Goal: Information Seeking & Learning: Learn about a topic

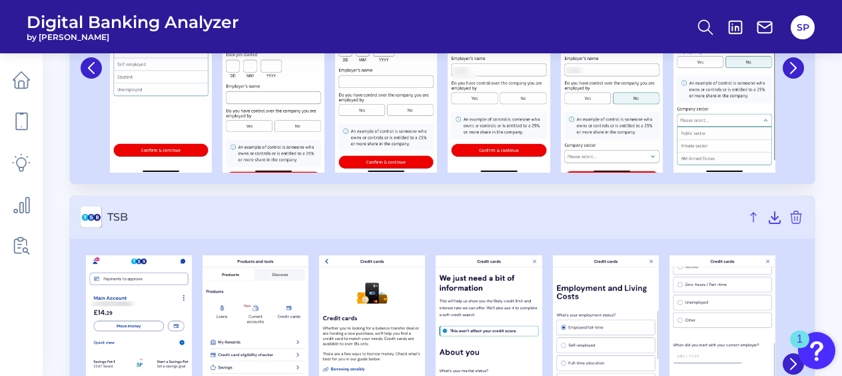
scroll to position [3956, 0]
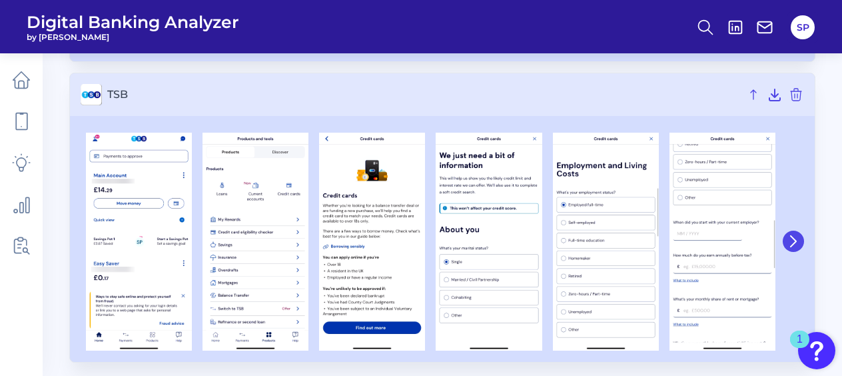
click at [801, 239] on button at bounding box center [793, 241] width 21 height 21
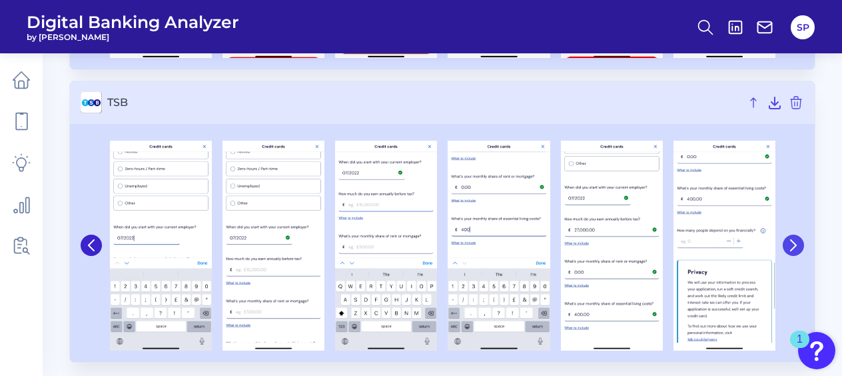
click at [801, 239] on button at bounding box center [793, 245] width 21 height 21
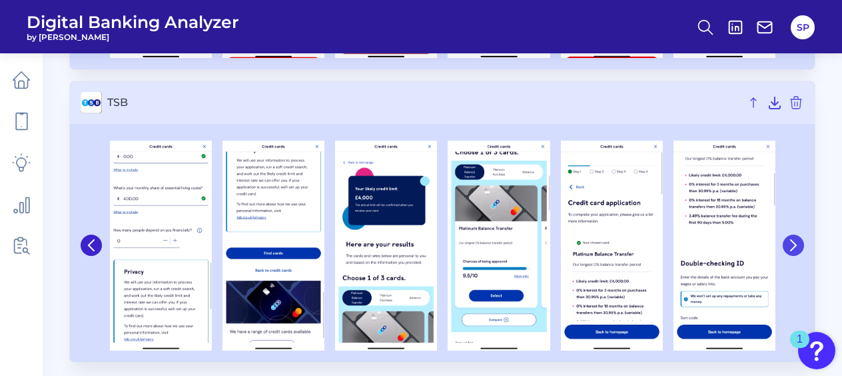
click at [801, 239] on button at bounding box center [793, 245] width 21 height 21
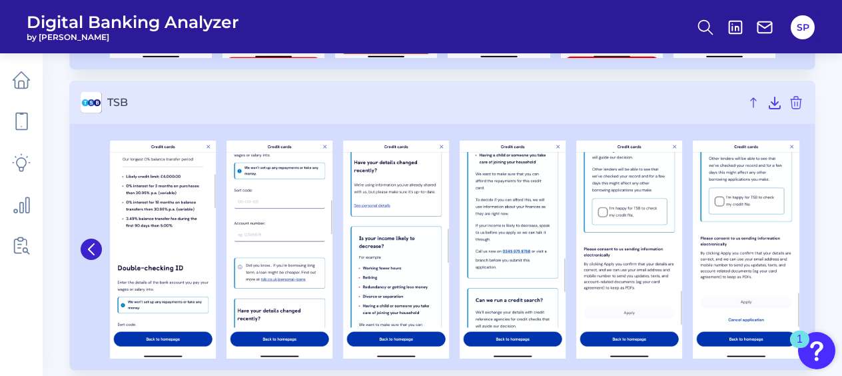
click at [801, 237] on div at bounding box center [746, 250] width 117 height 219
click at [86, 243] on icon at bounding box center [91, 249] width 12 height 12
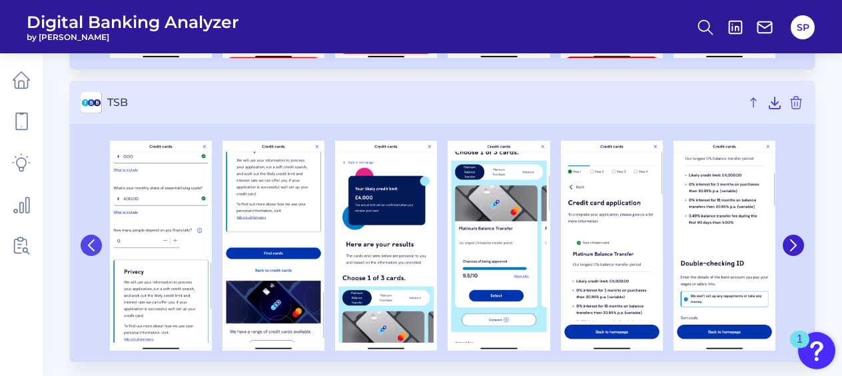
click at [85, 241] on button at bounding box center [91, 245] width 21 height 21
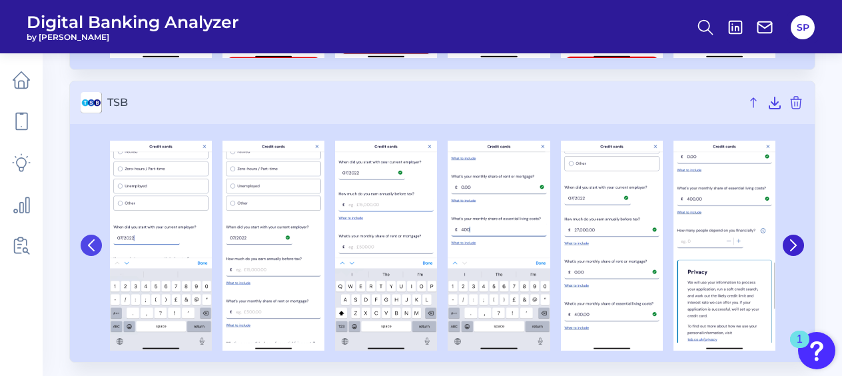
click at [84, 241] on button at bounding box center [91, 245] width 21 height 21
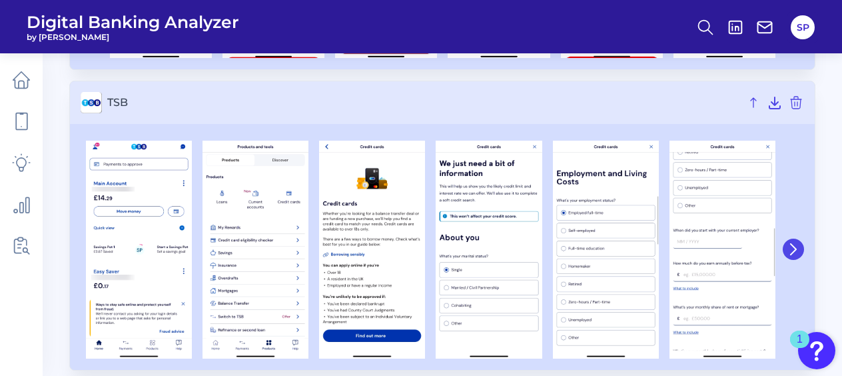
click at [800, 239] on button at bounding box center [793, 249] width 21 height 21
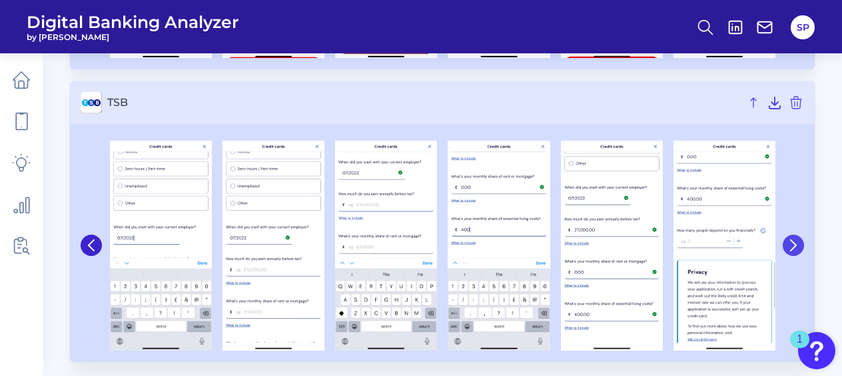
click at [798, 237] on button at bounding box center [793, 245] width 21 height 21
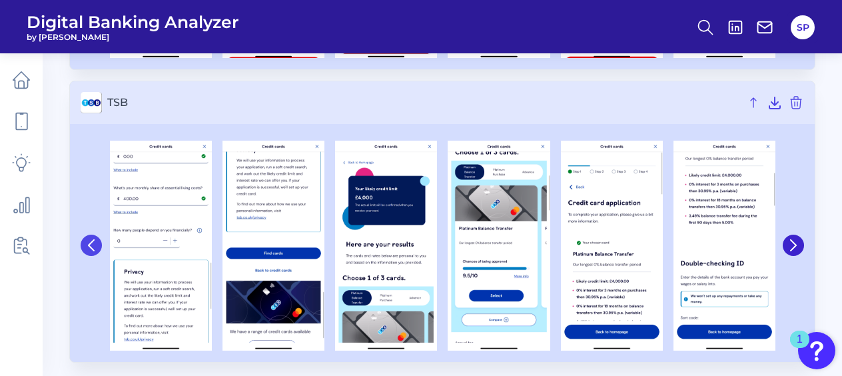
click at [93, 248] on button at bounding box center [91, 245] width 21 height 21
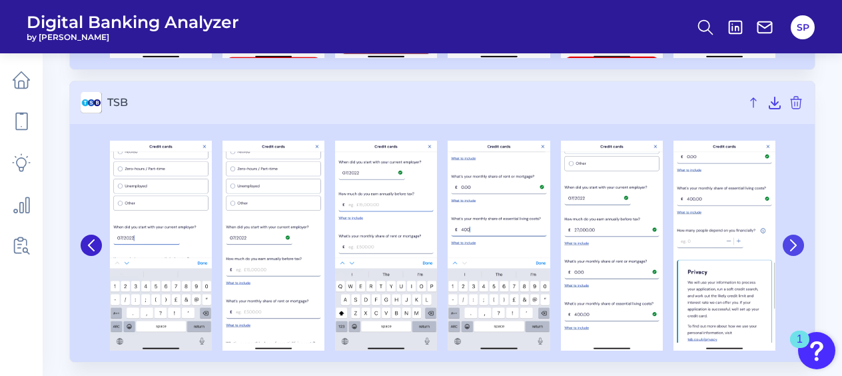
click at [792, 239] on icon at bounding box center [794, 245] width 12 height 12
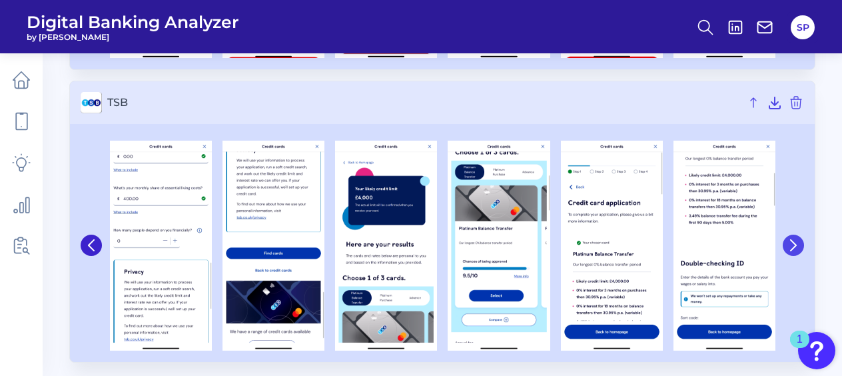
click at [792, 239] on icon at bounding box center [794, 245] width 12 height 12
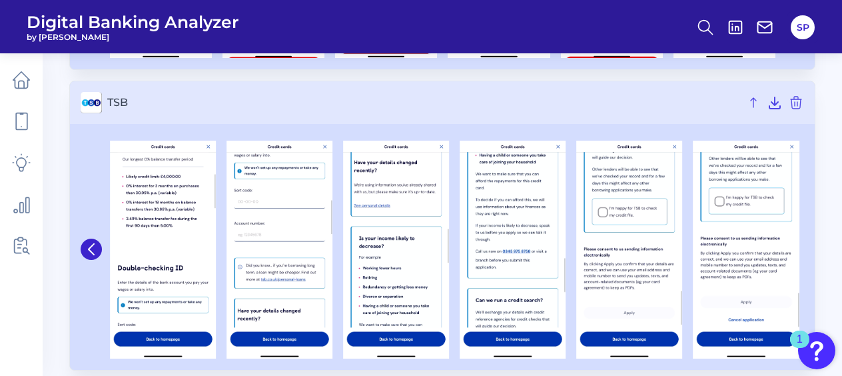
click at [792, 236] on img at bounding box center [747, 250] width 106 height 219
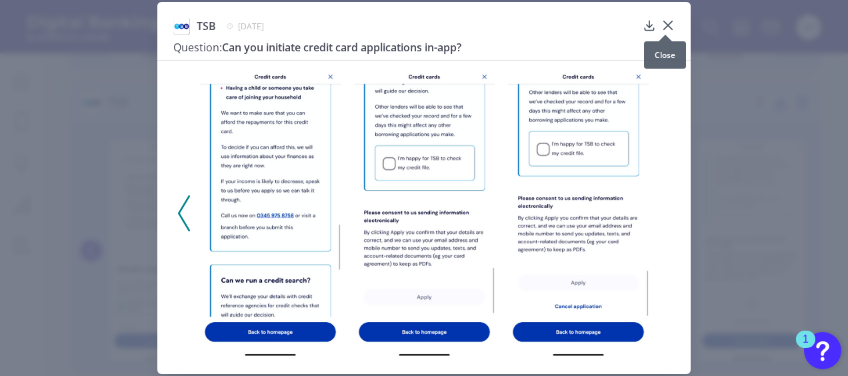
click at [668, 29] on div at bounding box center [664, 34] width 13 height 13
click at [738, 197] on div "TSB September 3, 2025 Question: Can you initiate credit card applications in-ap…" at bounding box center [424, 188] width 848 height 376
click at [668, 24] on icon at bounding box center [667, 25] width 13 height 13
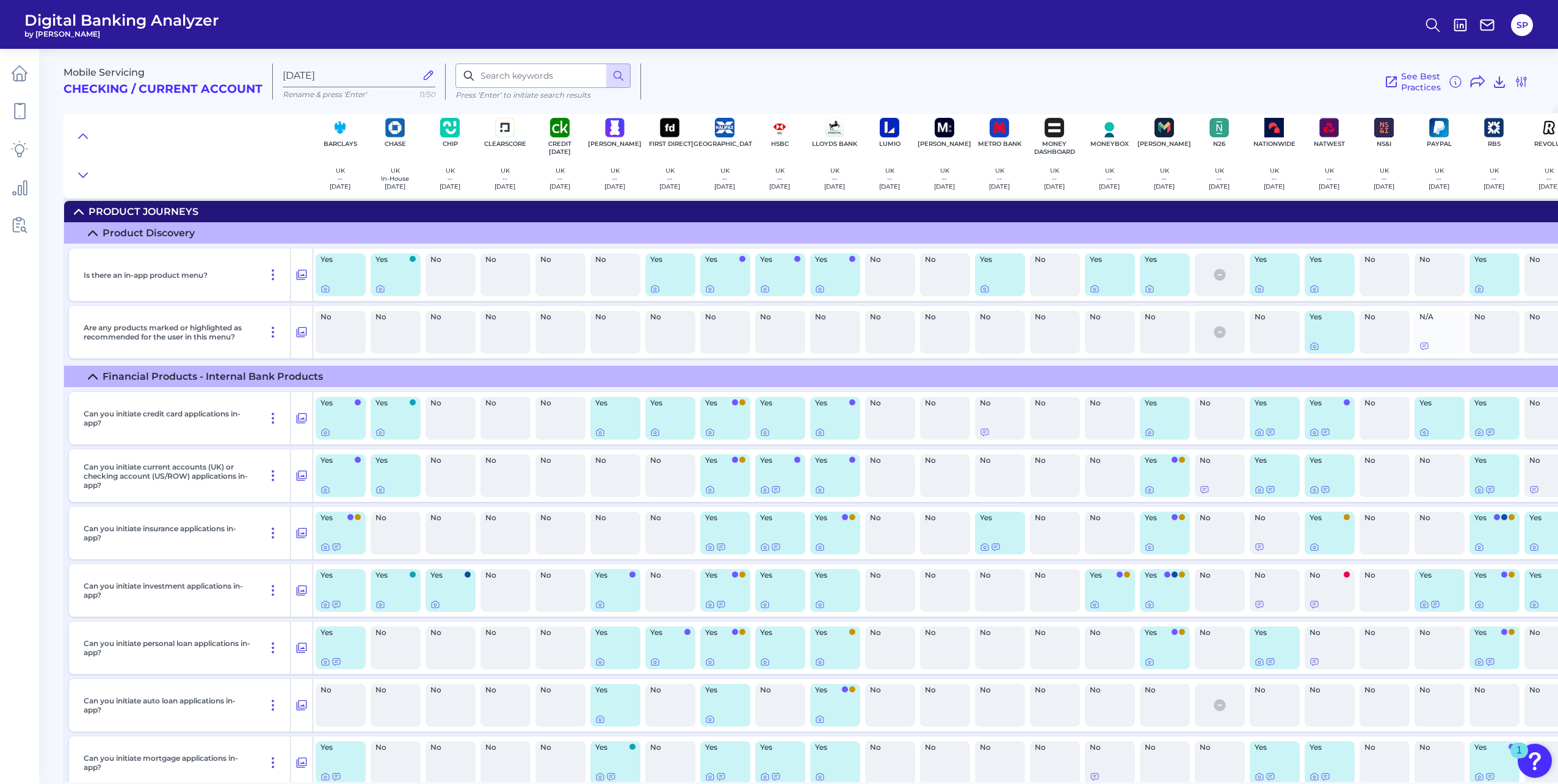
scroll to position [3418, 0]
click at [15, 75] on icon at bounding box center [19, 73] width 17 height 17
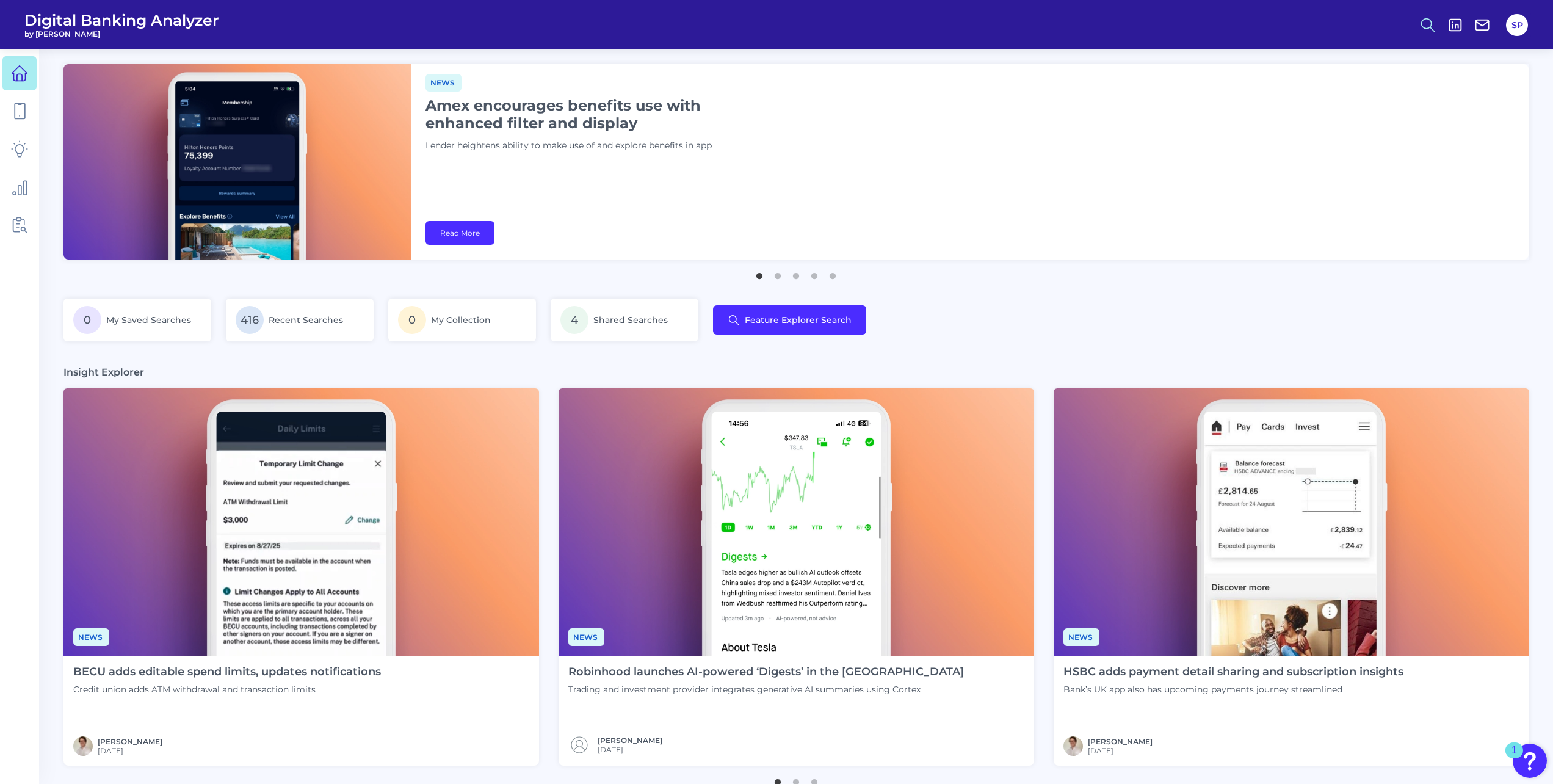
click at [1436, 27] on icon at bounding box center [1427, 25] width 17 height 17
click at [1398, 83] on button "Feature Explorer Search" at bounding box center [1368, 88] width 147 height 30
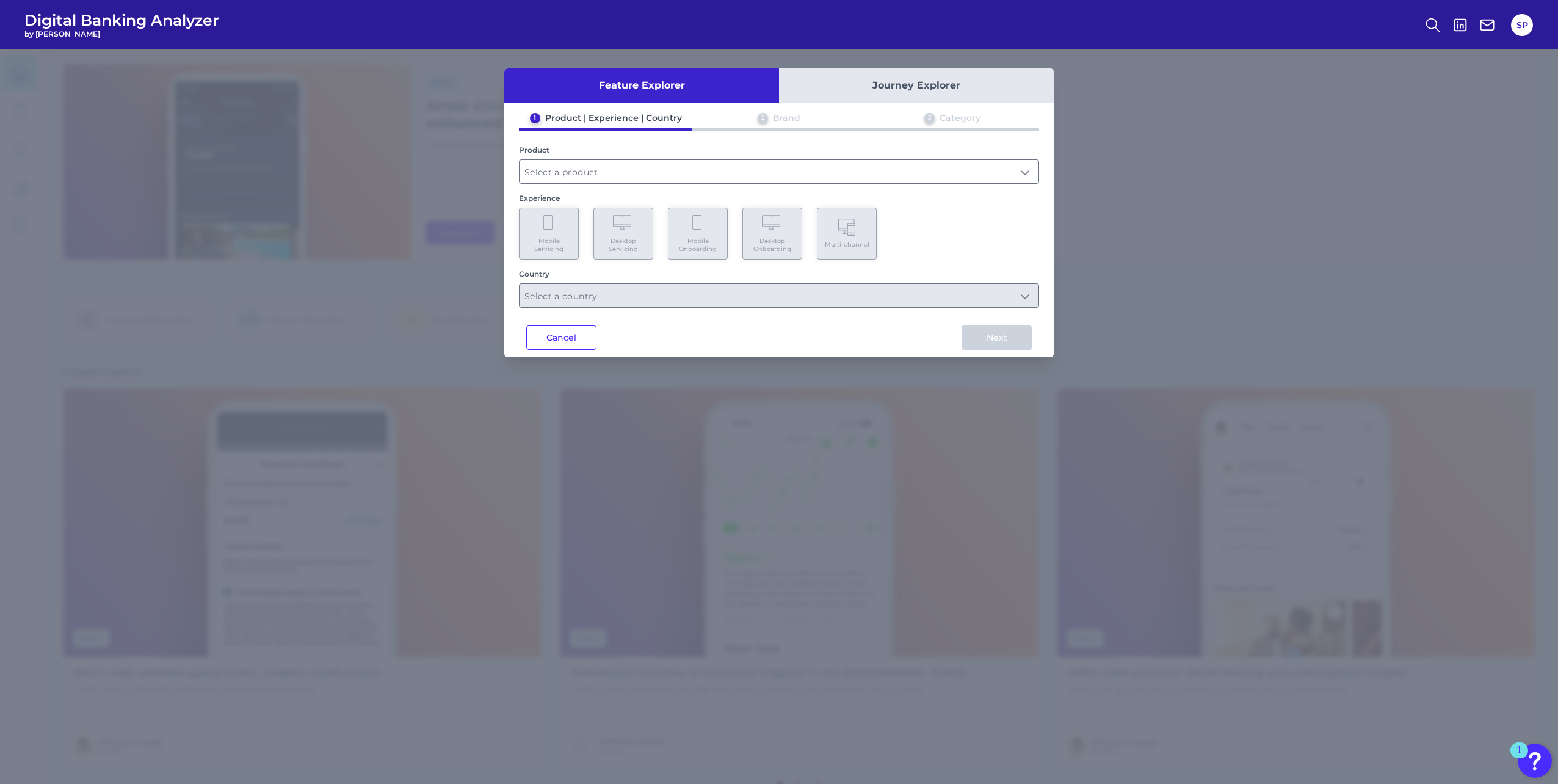
click at [648, 158] on div "Product" at bounding box center [779, 165] width 520 height 38
click at [655, 169] on input "text" at bounding box center [779, 171] width 518 height 23
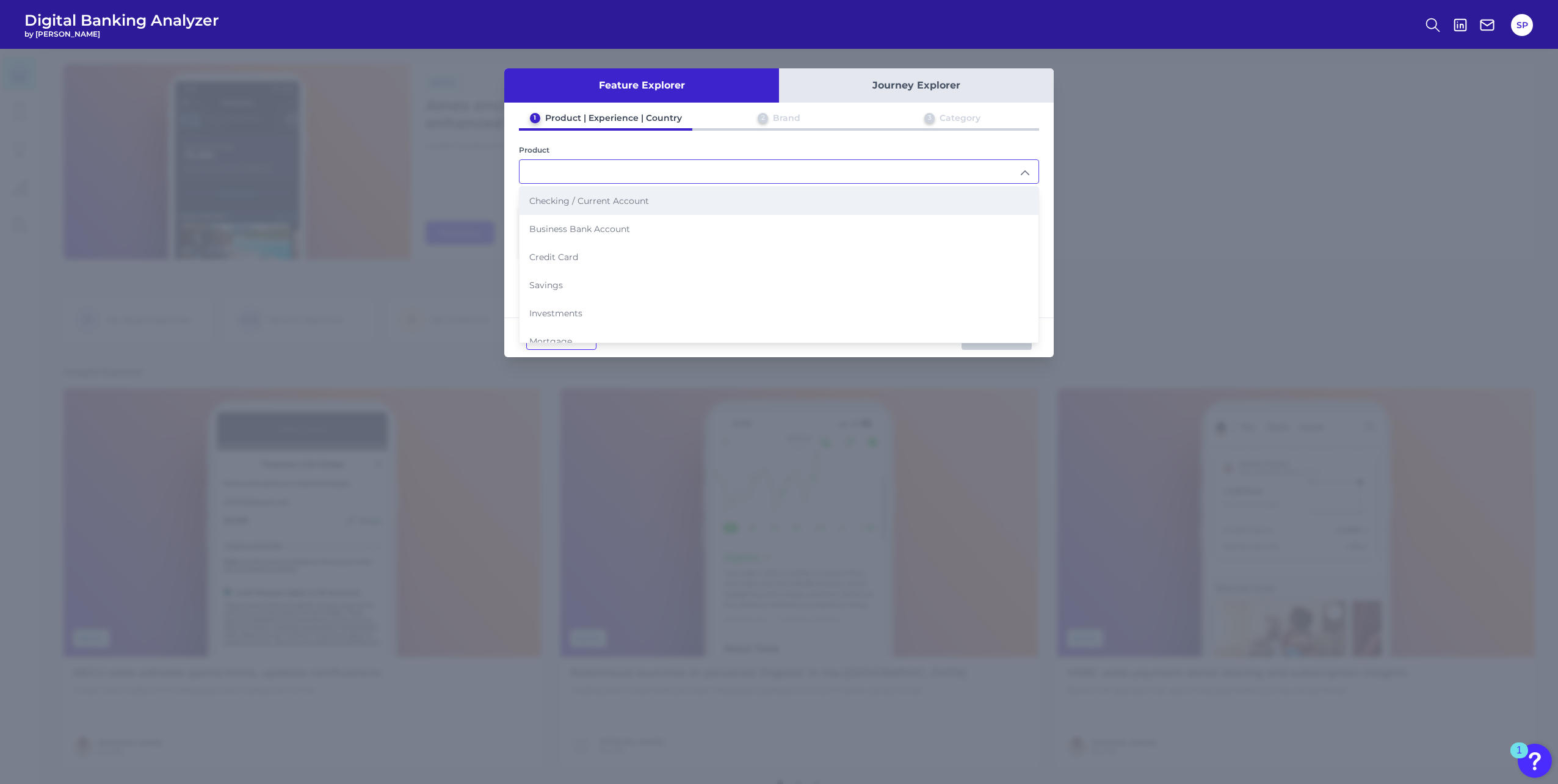
click at [652, 198] on li "Checking / Current Account" at bounding box center [779, 201] width 518 height 28
type input "Checking / Current Account"
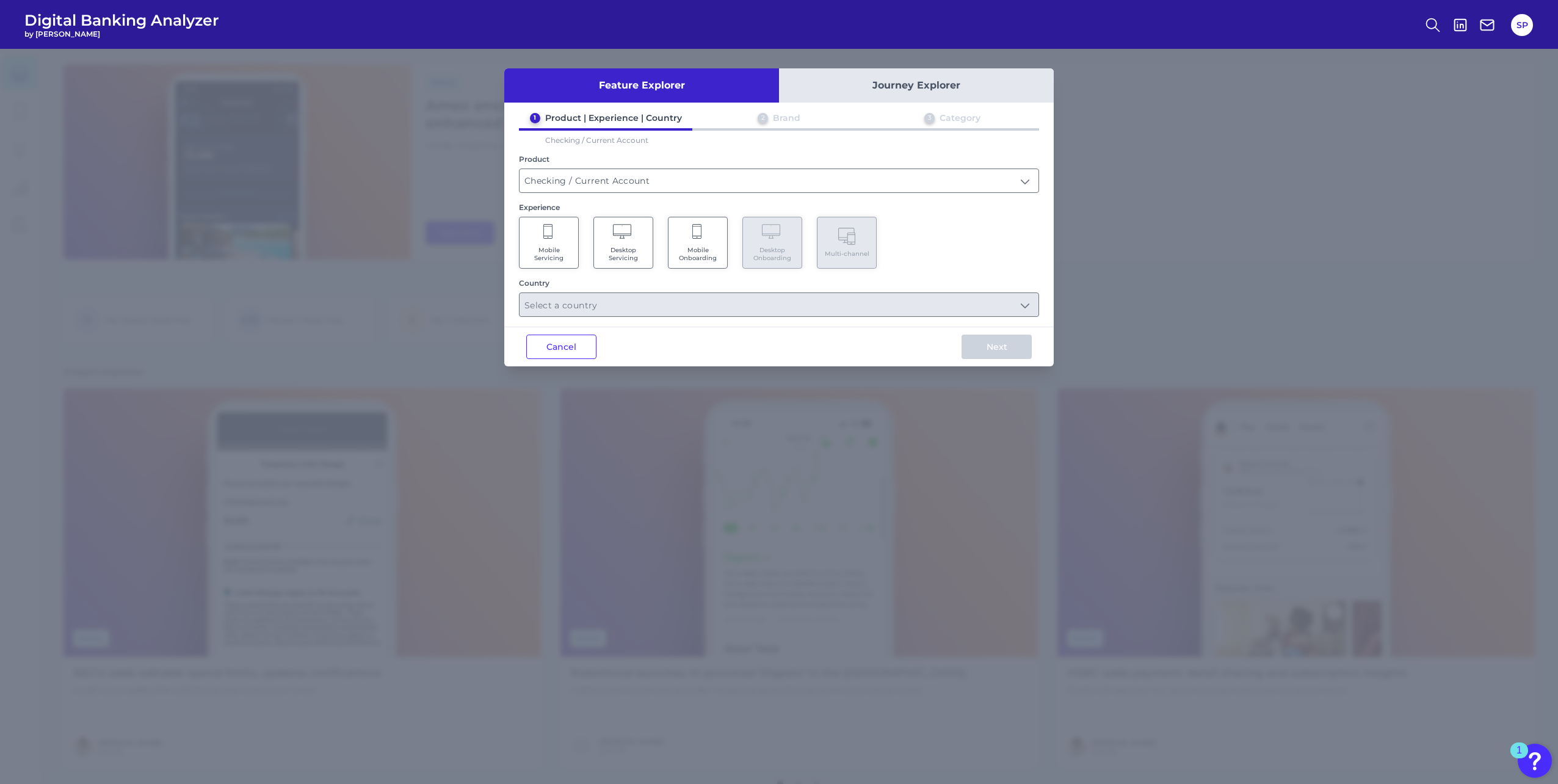
click at [556, 245] on Servicing "Mobile Servicing" at bounding box center [548, 243] width 60 height 52
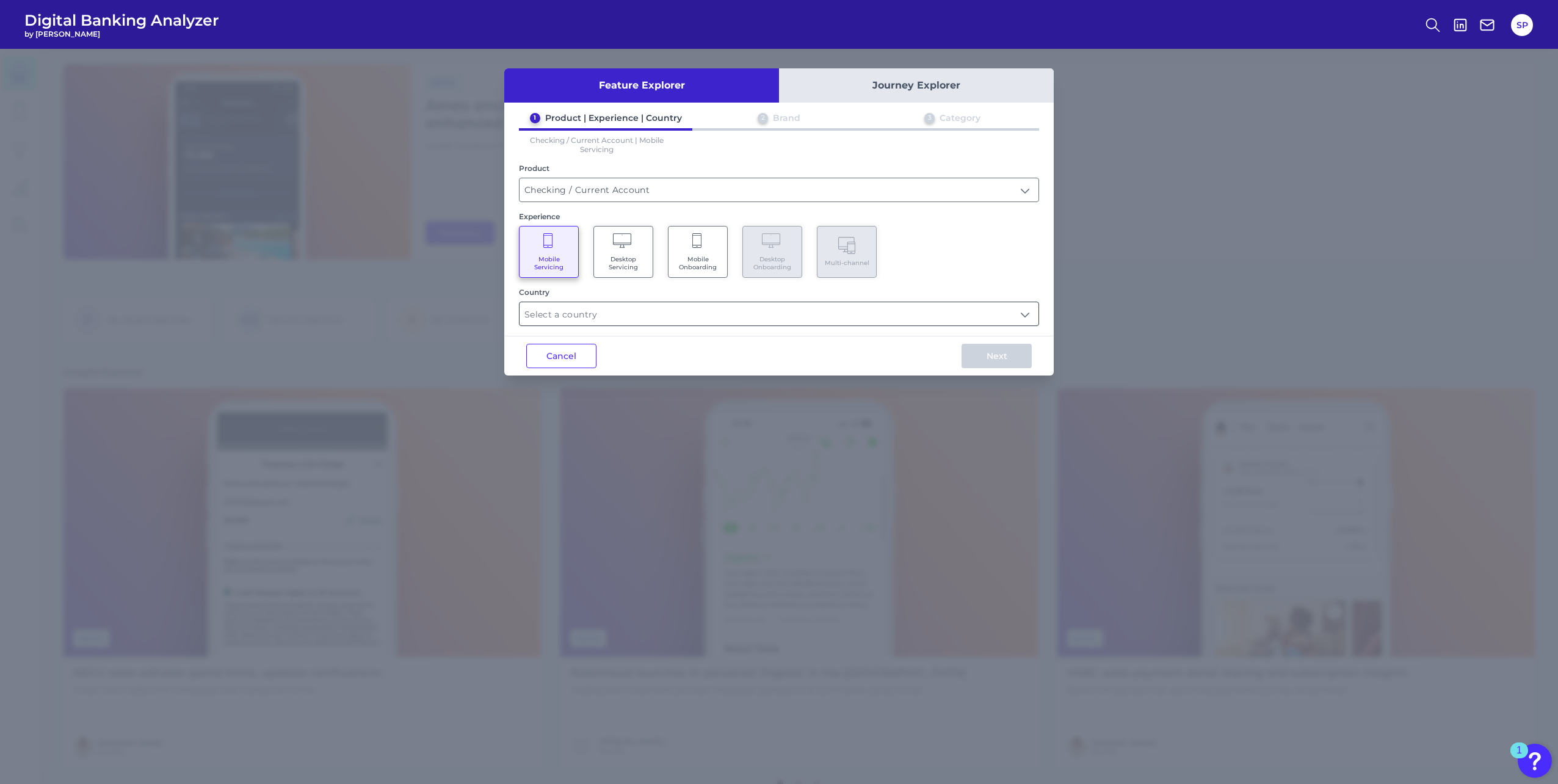
click at [634, 320] on input "text" at bounding box center [779, 313] width 518 height 23
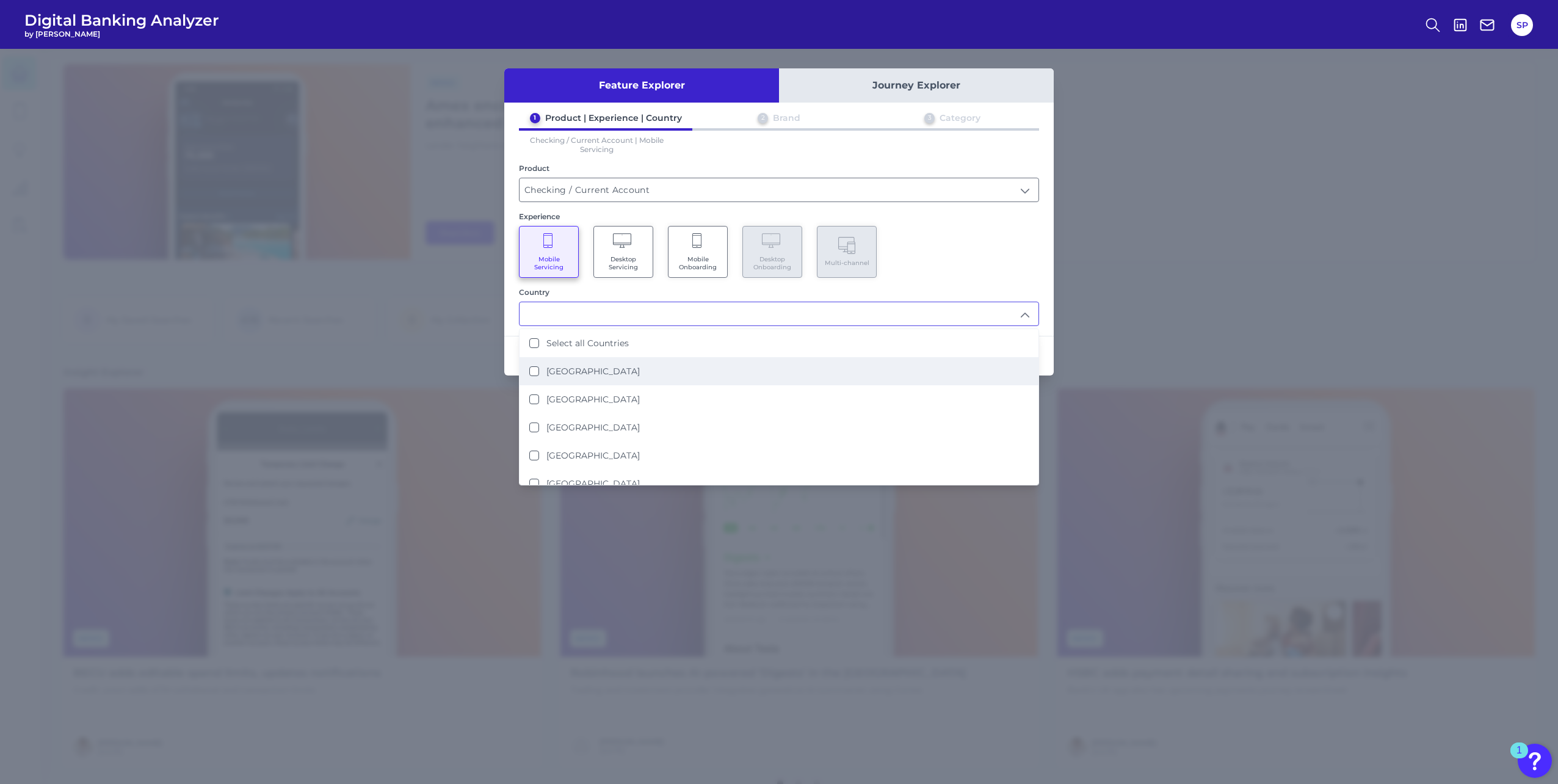
click at [611, 367] on label "[GEOGRAPHIC_DATA]" at bounding box center [593, 371] width 93 height 11
type input "[GEOGRAPHIC_DATA]"
click at [1021, 271] on div "Mobile Servicing Desktop Servicing Mobile Onboarding Desktop Onboarding Multi-c…" at bounding box center [779, 252] width 520 height 52
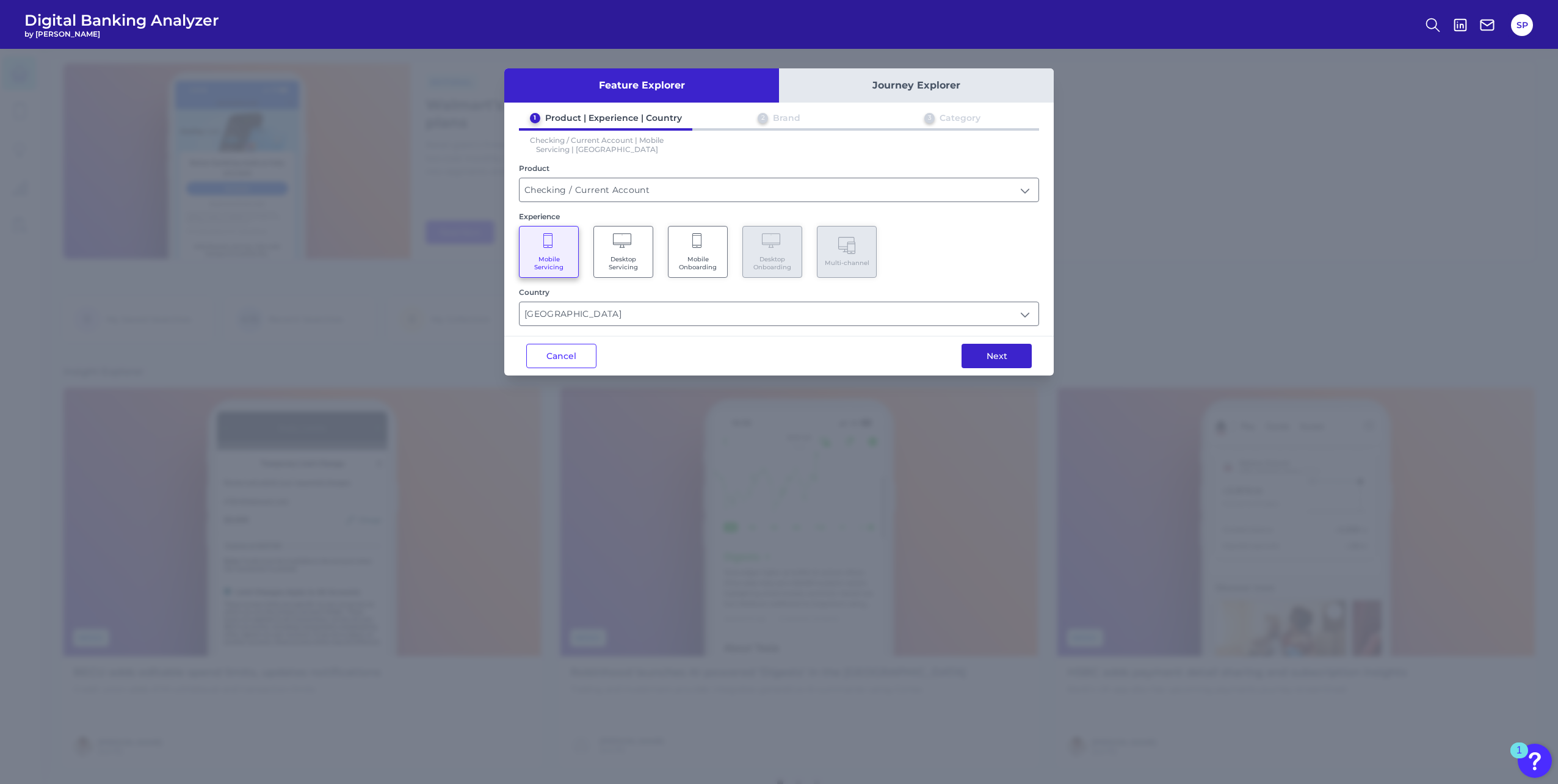
click at [1011, 354] on button "Next" at bounding box center [997, 355] width 71 height 25
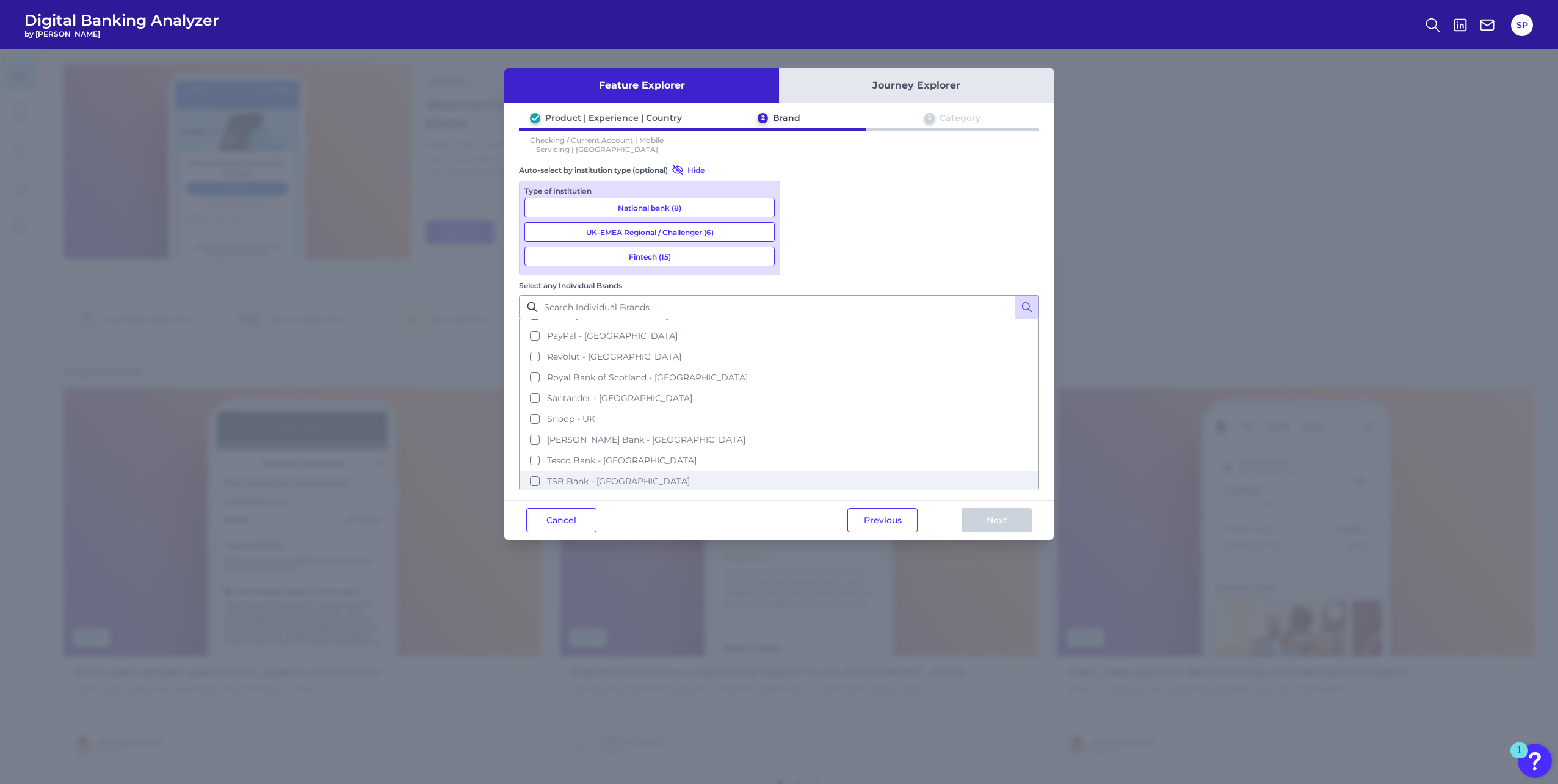
scroll to position [453, 0]
click at [705, 473] on span "Virgin Money - [GEOGRAPHIC_DATA]" at bounding box center [626, 478] width 158 height 11
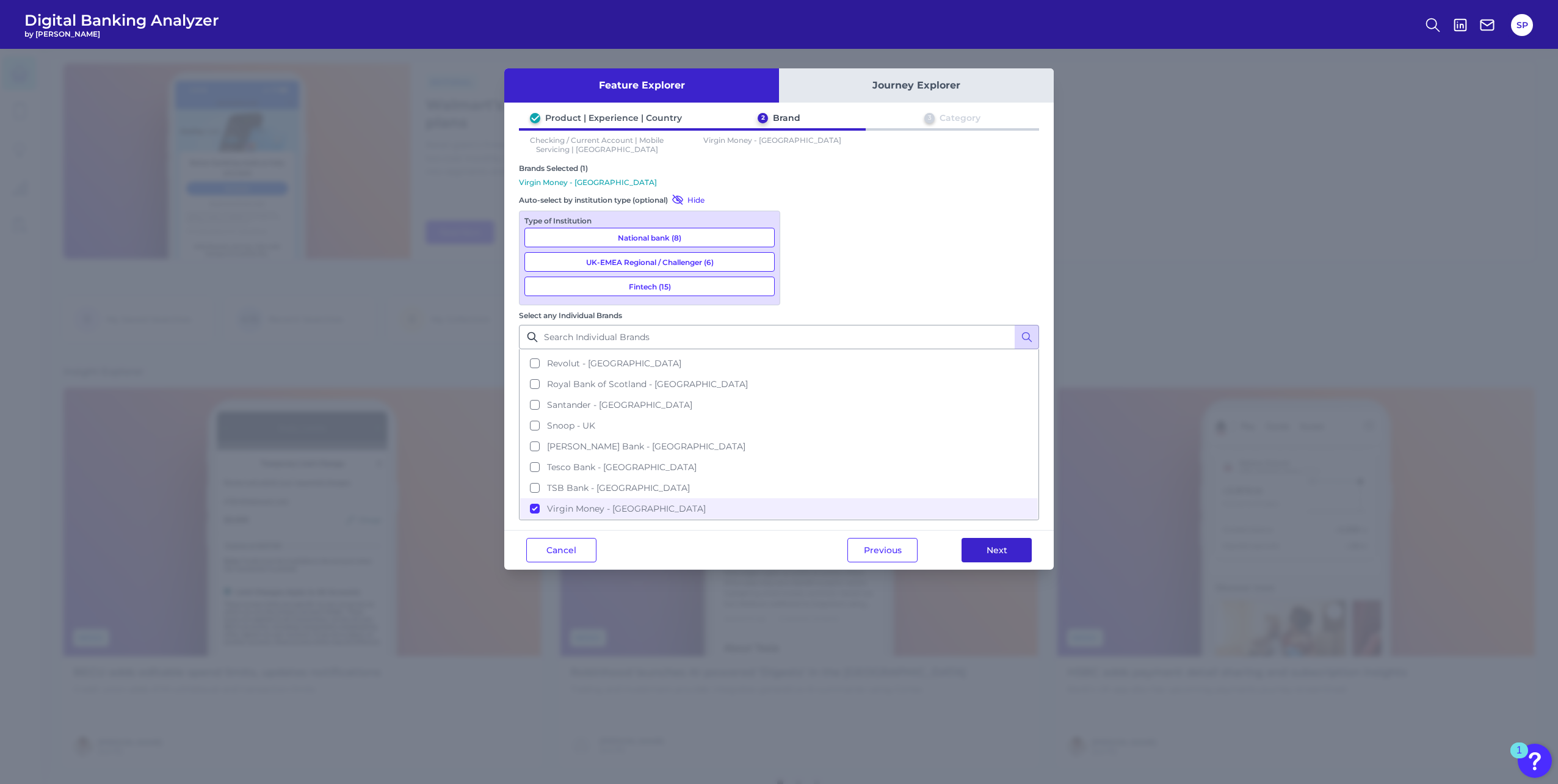
click at [1015, 538] on button "Next" at bounding box center [997, 550] width 71 height 25
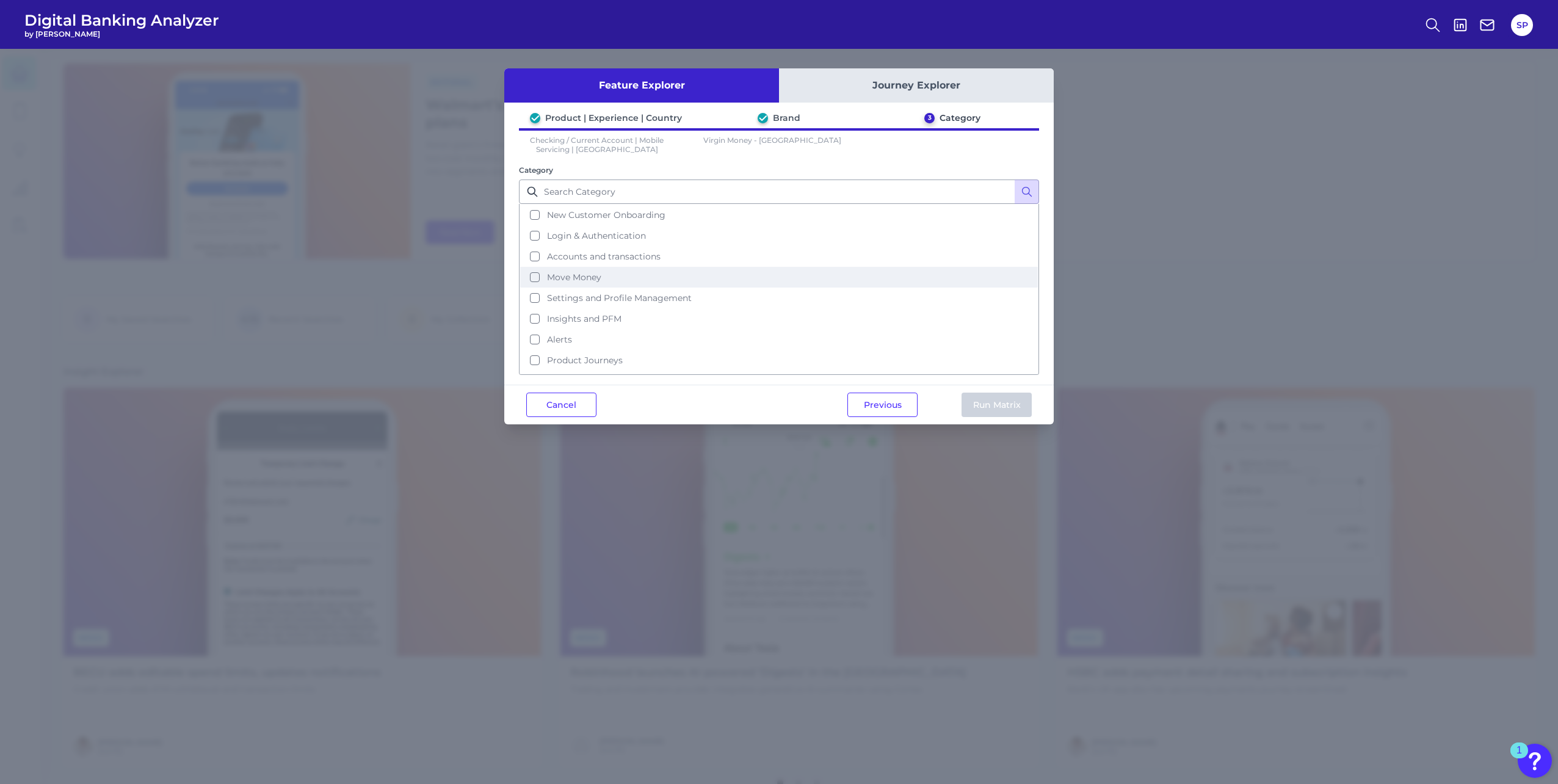
scroll to position [60, 0]
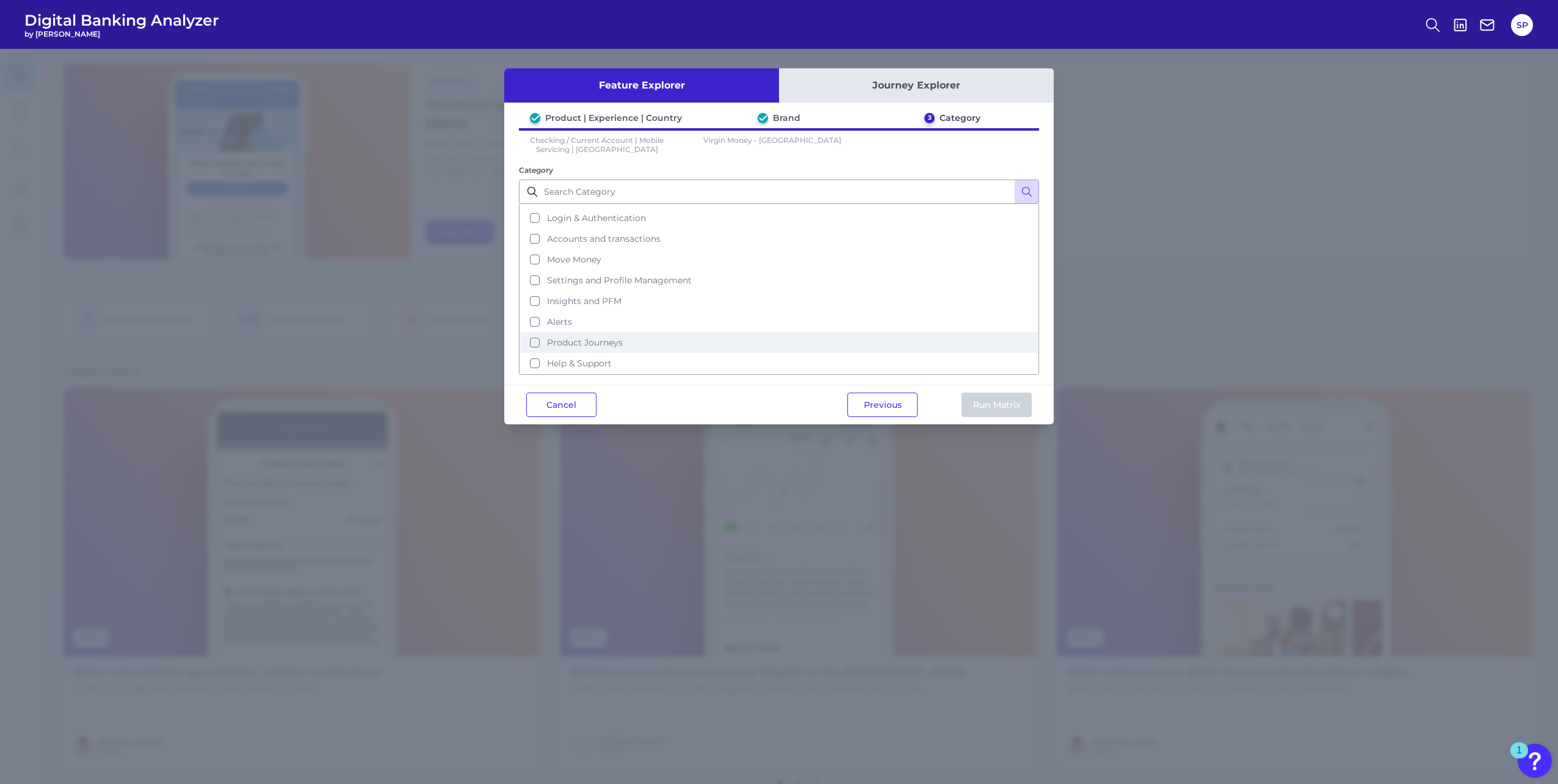
click at [609, 343] on span "Product Journeys" at bounding box center [584, 343] width 76 height 11
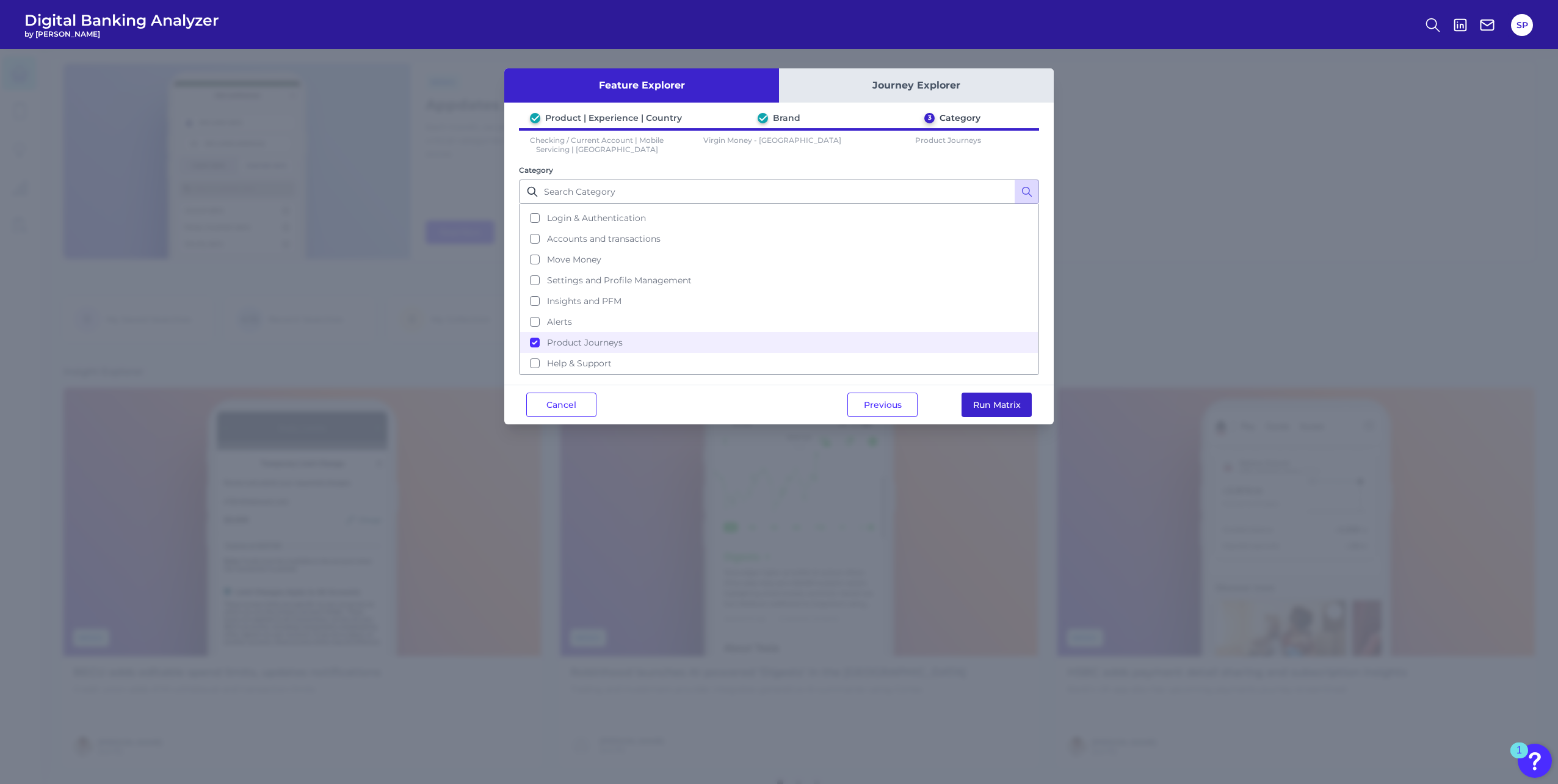
click at [973, 405] on button "Run Matrix" at bounding box center [997, 405] width 71 height 25
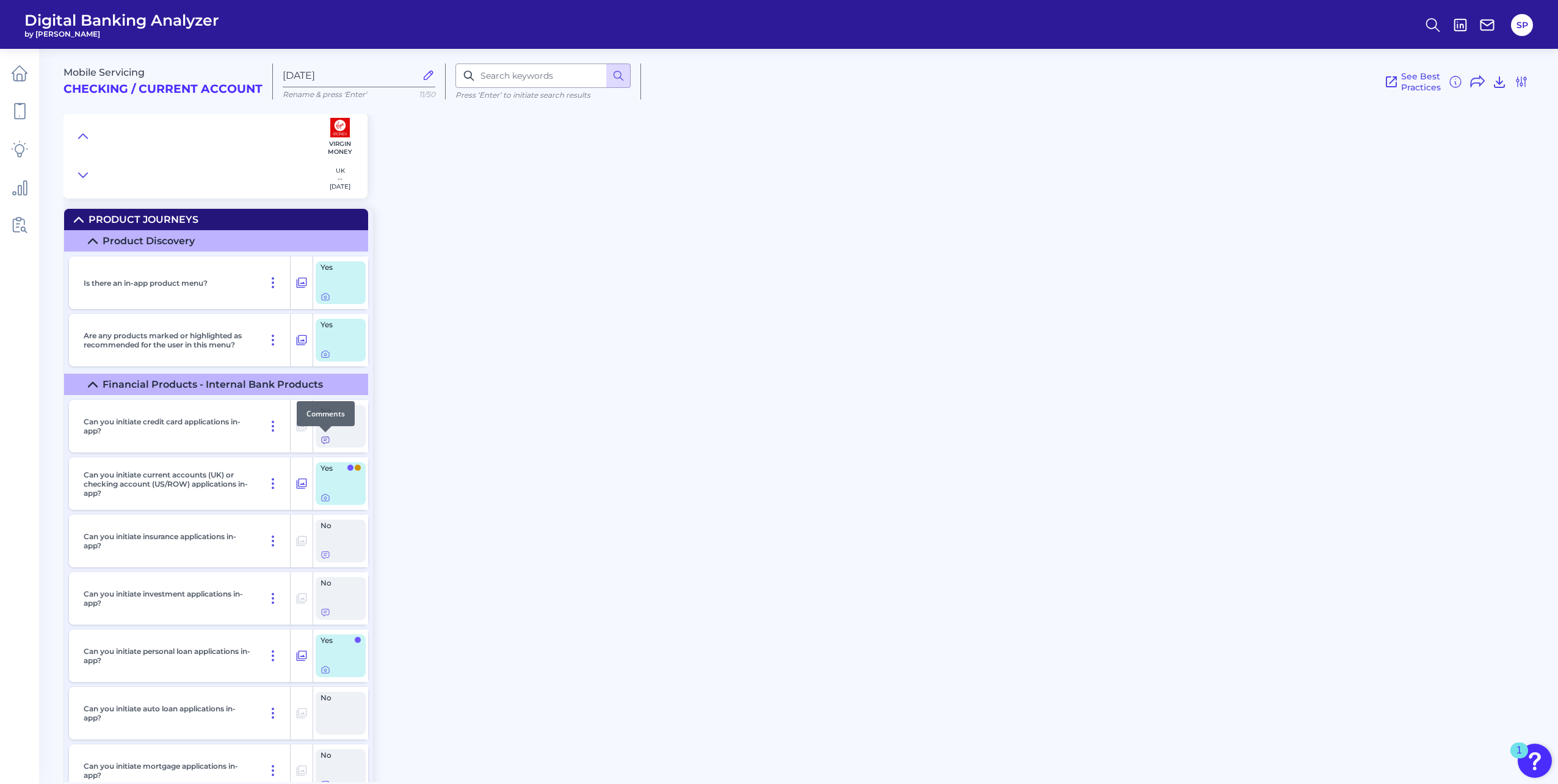
click at [327, 439] on icon at bounding box center [325, 440] width 7 height 6
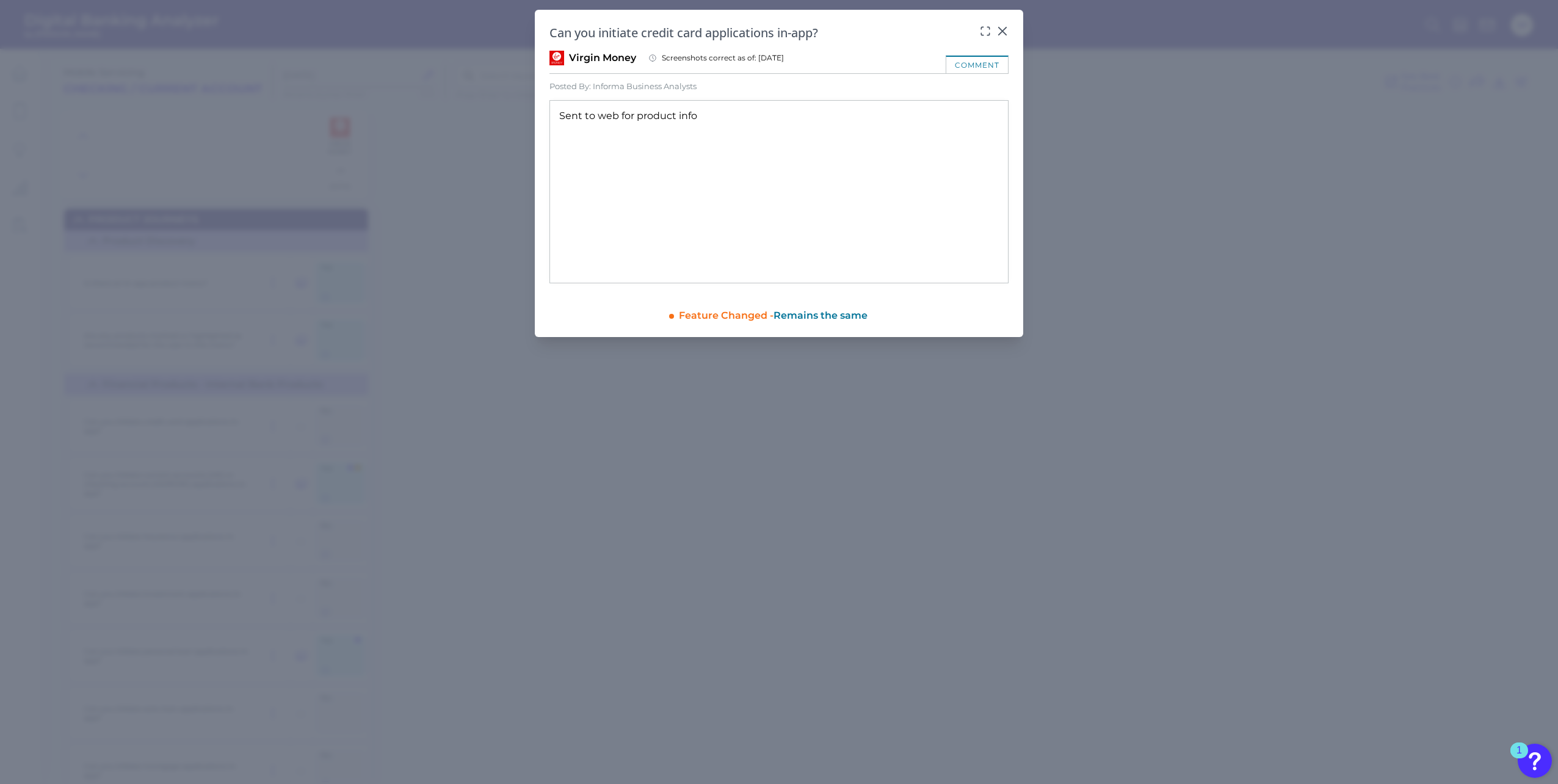
click at [621, 120] on div "Sent to web for product info" at bounding box center [779, 191] width 459 height 183
click at [1000, 25] on icon at bounding box center [1002, 30] width 12 height 12
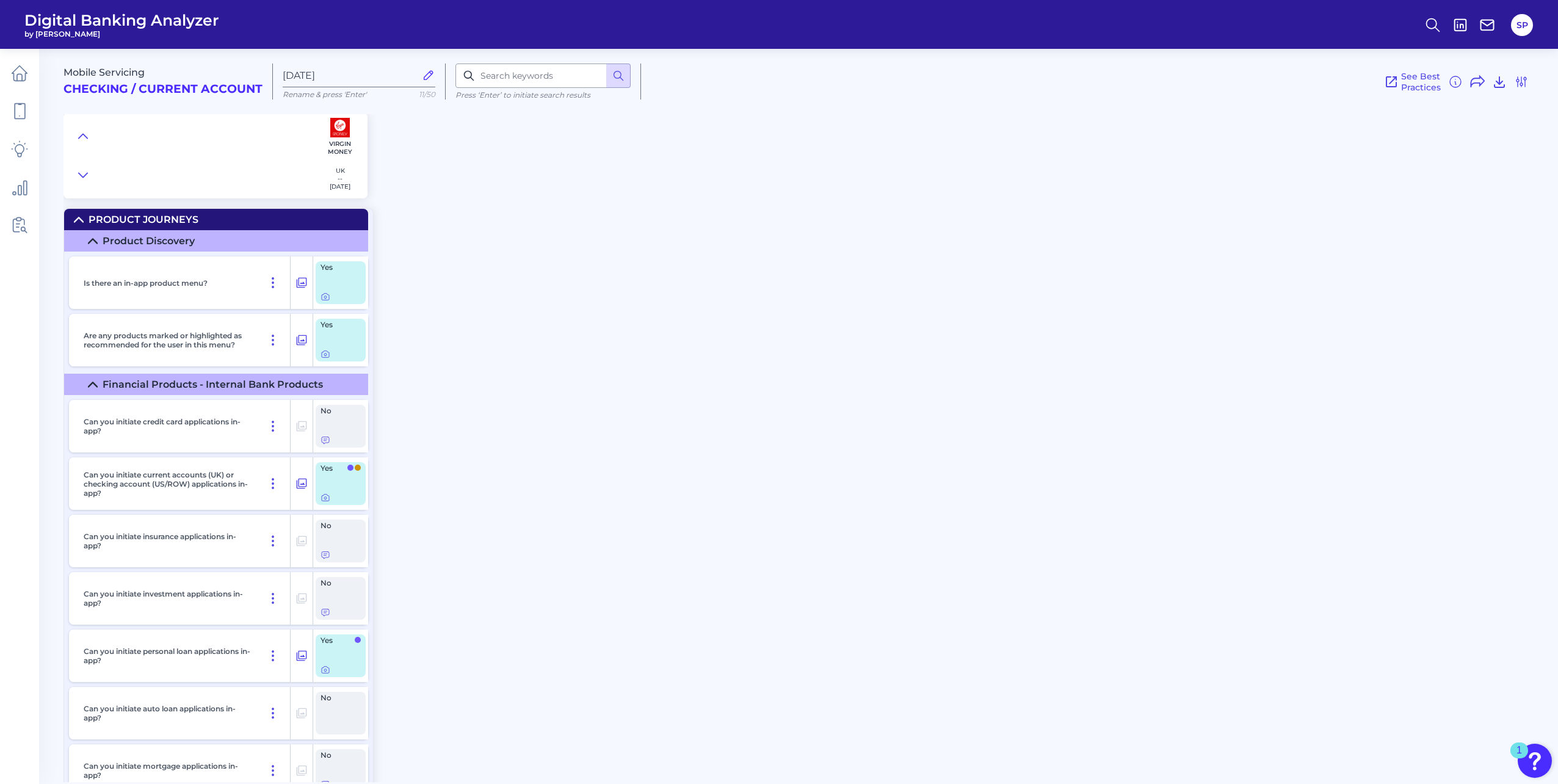
click at [1056, 301] on div "Mobile Servicing Checking / Current Account [DATE] Rename & press 'Enter' 11/50…" at bounding box center [810, 410] width 1494 height 742
